Goal: Task Accomplishment & Management: Use online tool/utility

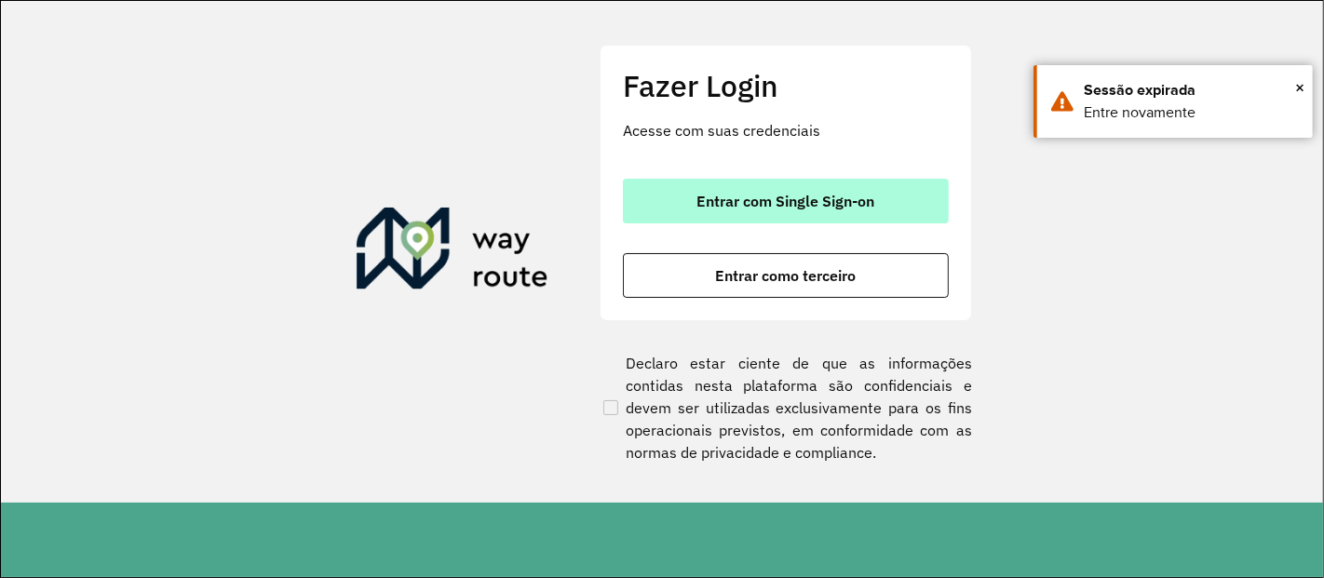
click at [701, 209] on span "Entrar com Single Sign-on" at bounding box center [786, 201] width 178 height 15
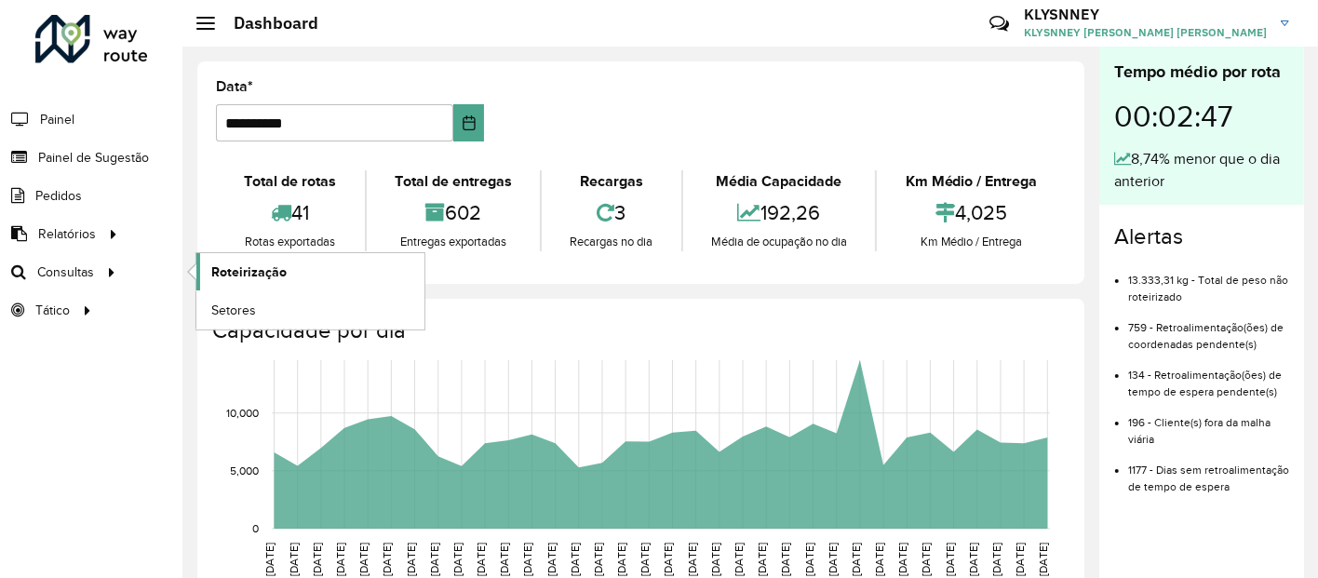
click at [253, 270] on span "Roteirização" at bounding box center [248, 273] width 75 height 20
click at [231, 273] on span "Roteirização" at bounding box center [248, 273] width 75 height 20
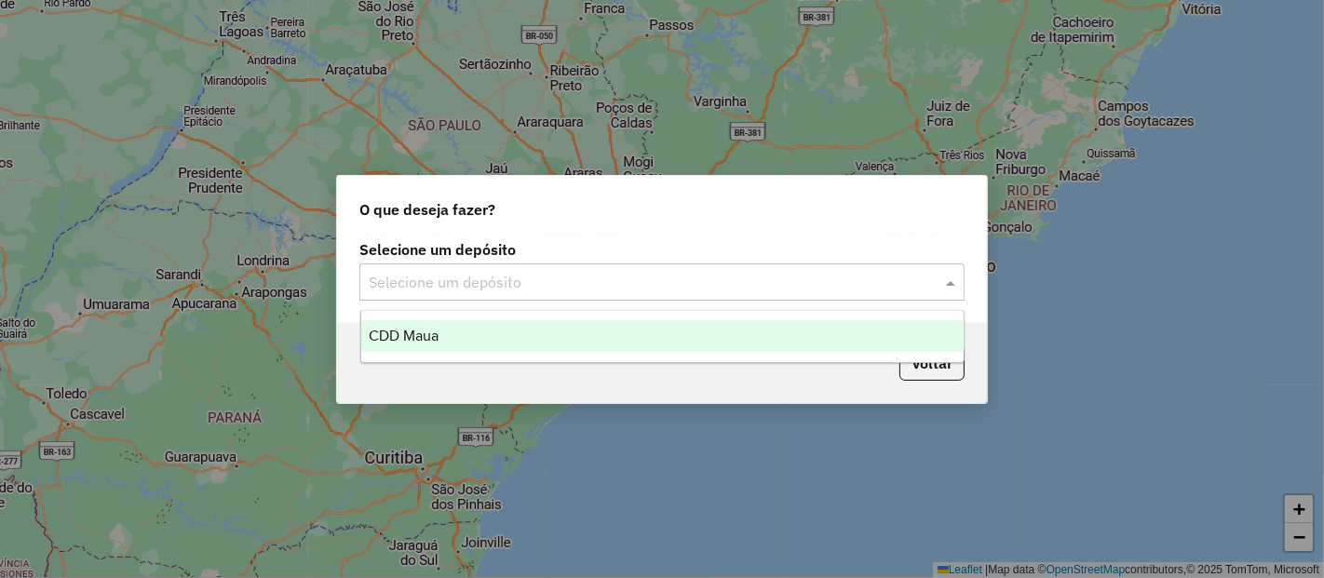
click at [673, 275] on input "text" at bounding box center [643, 283] width 549 height 22
click at [576, 336] on div "CDD Maua" at bounding box center [662, 336] width 602 height 32
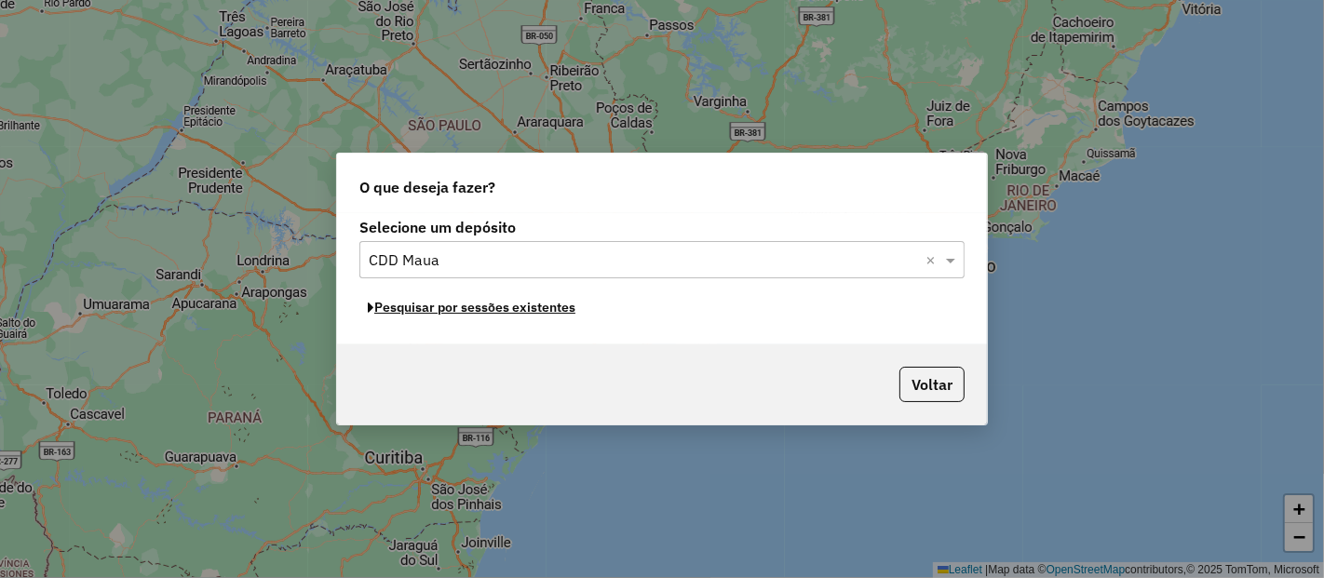
click at [516, 307] on button "Pesquisar por sessões existentes" at bounding box center [471, 307] width 224 height 29
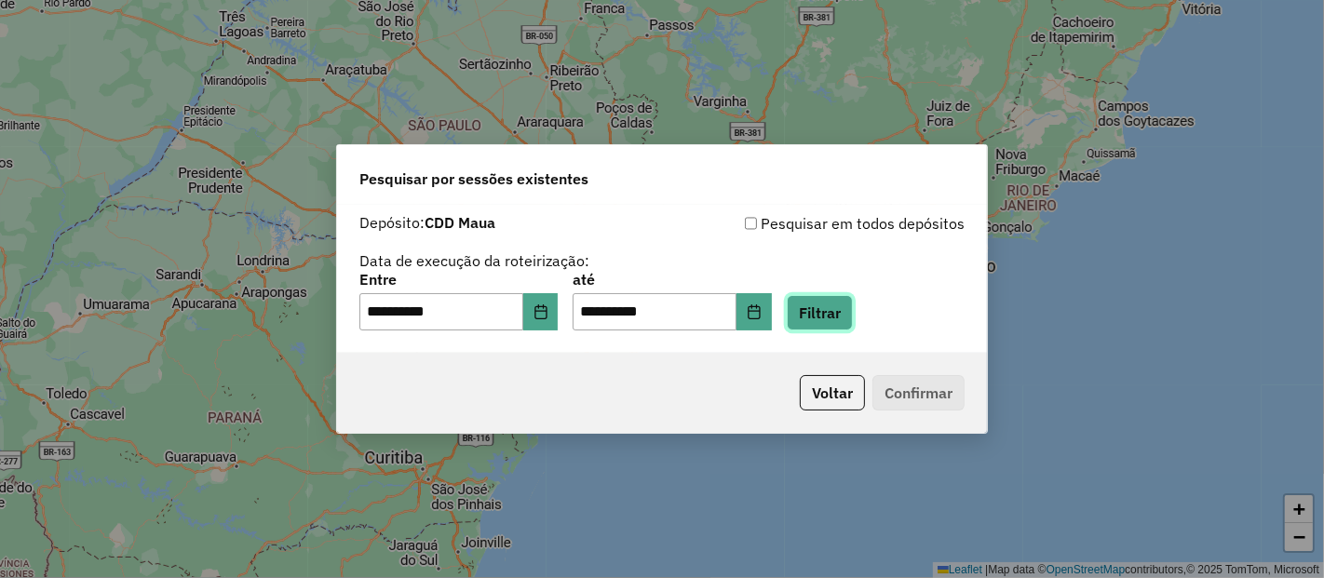
click at [840, 317] on button "Filtrar" at bounding box center [820, 312] width 66 height 35
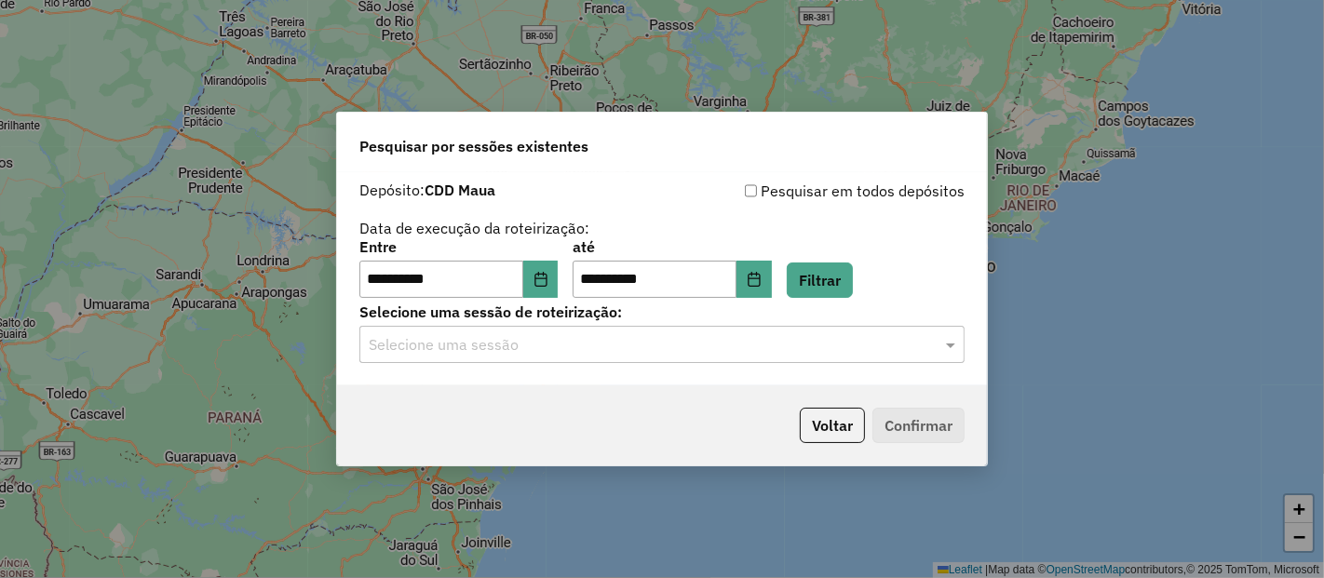
click at [845, 349] on input "text" at bounding box center [643, 345] width 549 height 22
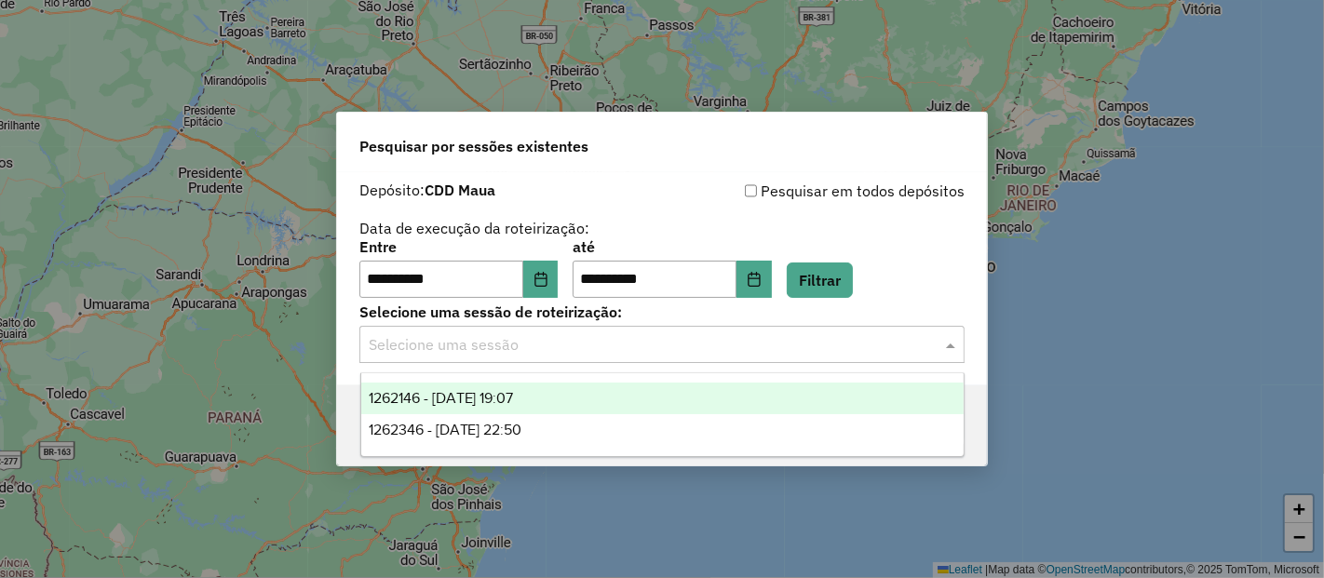
click at [603, 399] on div "1262146 - 09/09/2025 19:07" at bounding box center [662, 399] width 602 height 32
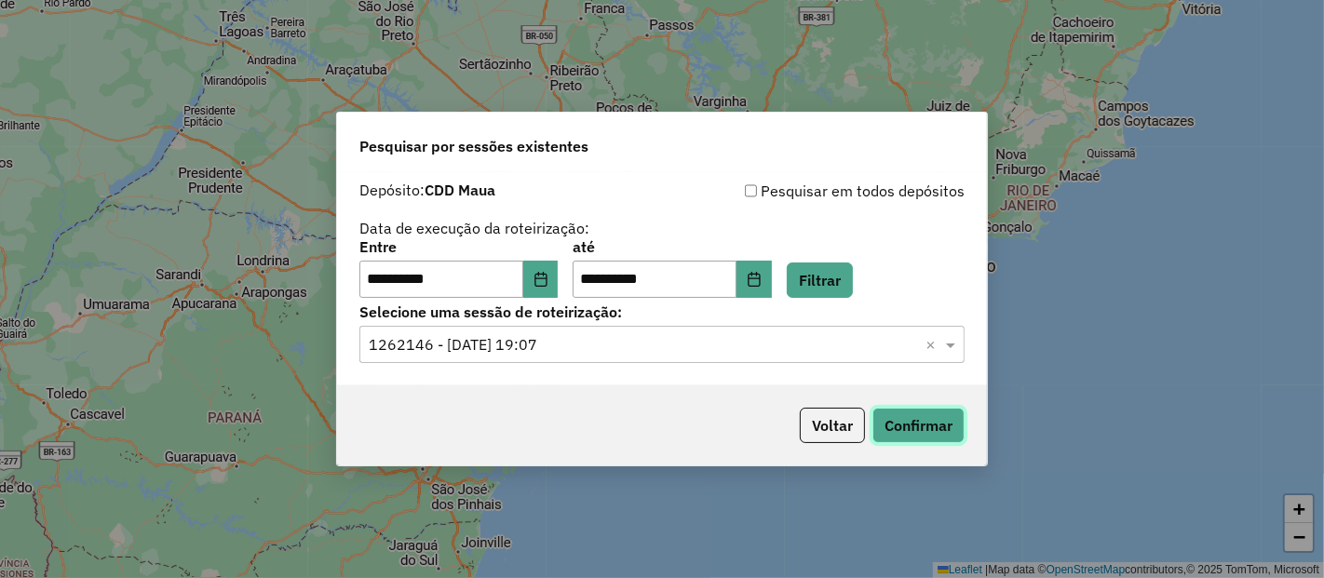
click at [884, 419] on button "Confirmar" at bounding box center [918, 425] width 92 height 35
click at [897, 429] on button "Confirmar" at bounding box center [918, 425] width 92 height 35
